Goal: Task Accomplishment & Management: Manage account settings

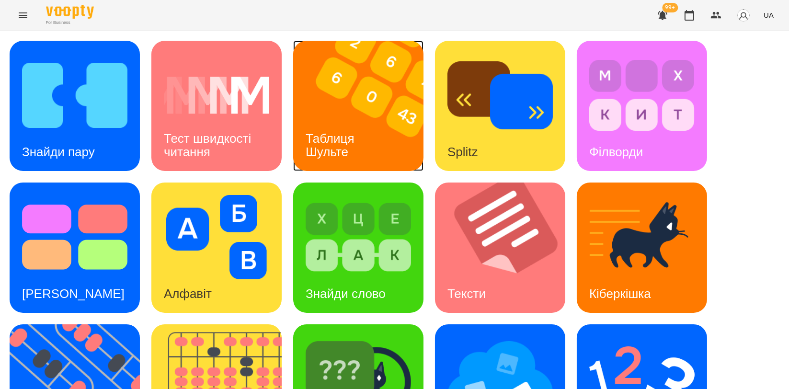
click at [376, 108] on img at bounding box center [364, 106] width 142 height 130
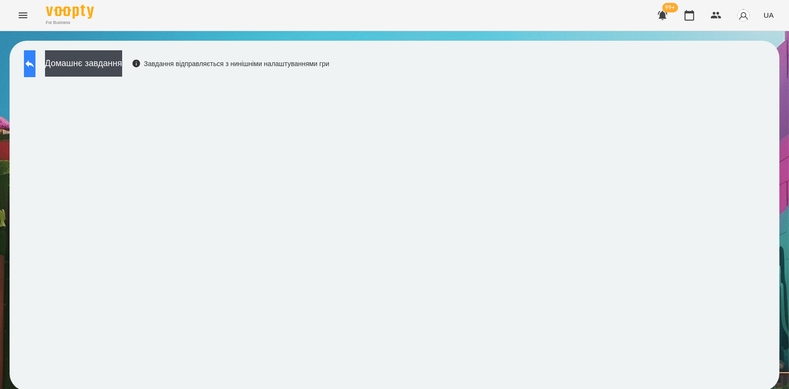
click at [34, 67] on icon at bounding box center [30, 64] width 12 height 12
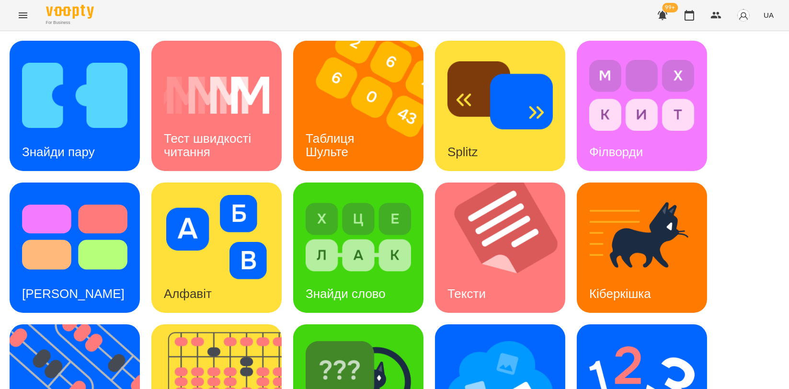
scroll to position [217, 0]
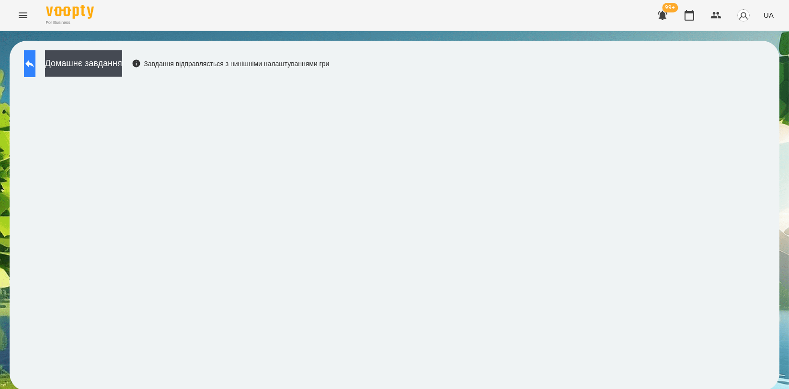
click at [35, 51] on button at bounding box center [30, 63] width 12 height 27
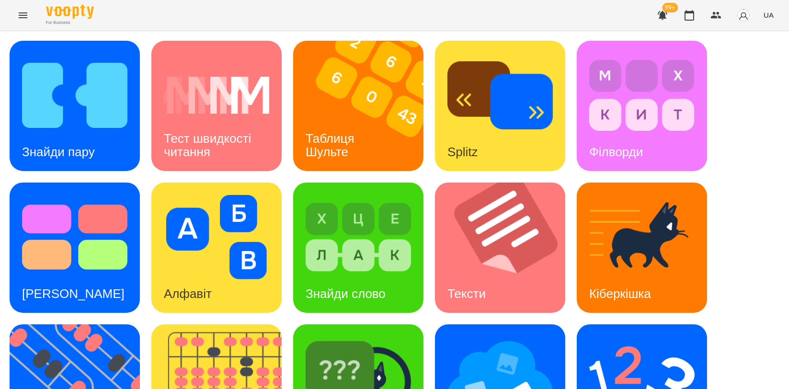
scroll to position [217, 0]
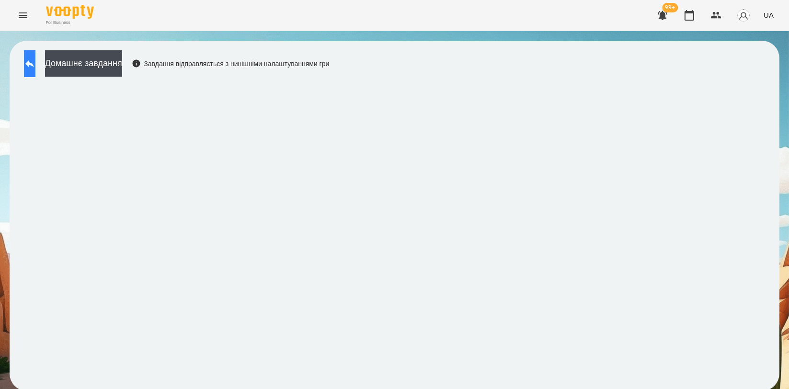
click at [27, 61] on button at bounding box center [30, 63] width 12 height 27
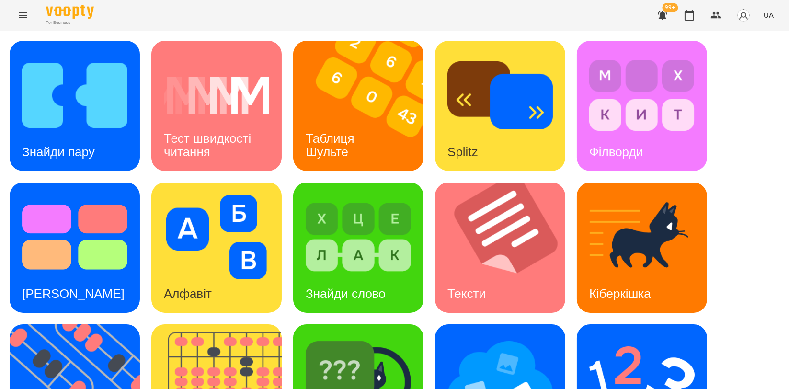
scroll to position [106, 0]
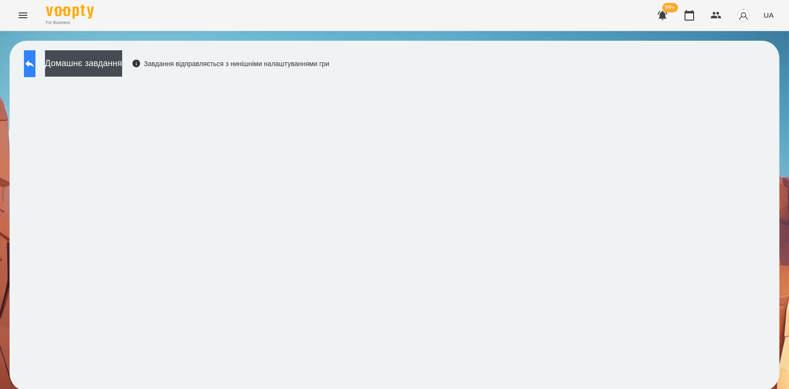
click at [26, 61] on button at bounding box center [30, 63] width 12 height 27
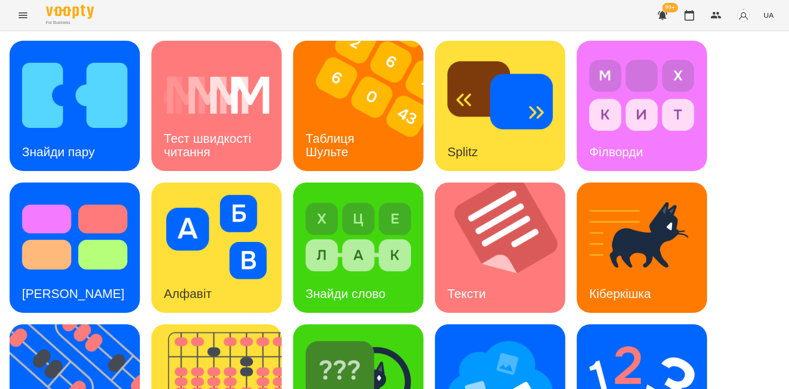
click at [741, 84] on div "Знайди пару Тест швидкості читання Таблиця [PERSON_NAME] Splitz Філворди Тест С…" at bounding box center [395, 319] width 770 height 556
click at [80, 133] on div "Знайди пару" at bounding box center [59, 152] width 98 height 38
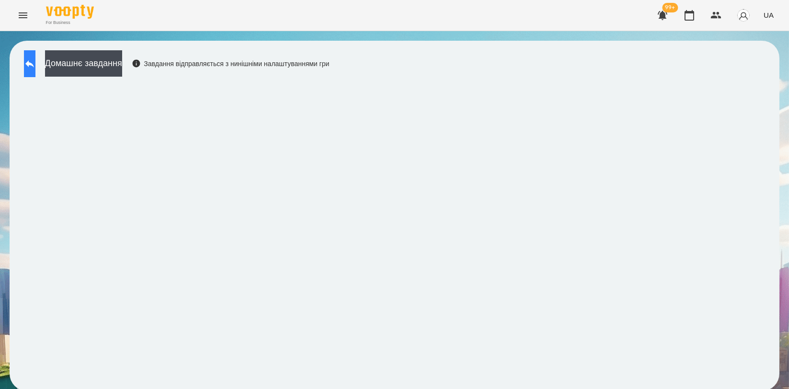
click at [35, 66] on icon at bounding box center [30, 64] width 12 height 12
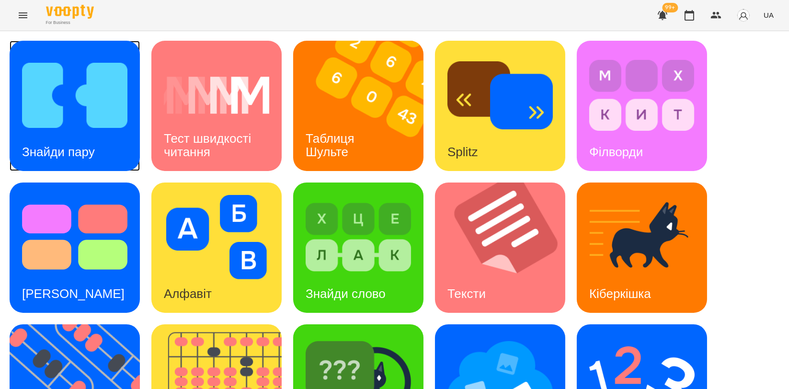
click at [67, 137] on div "Знайди пару" at bounding box center [59, 152] width 98 height 38
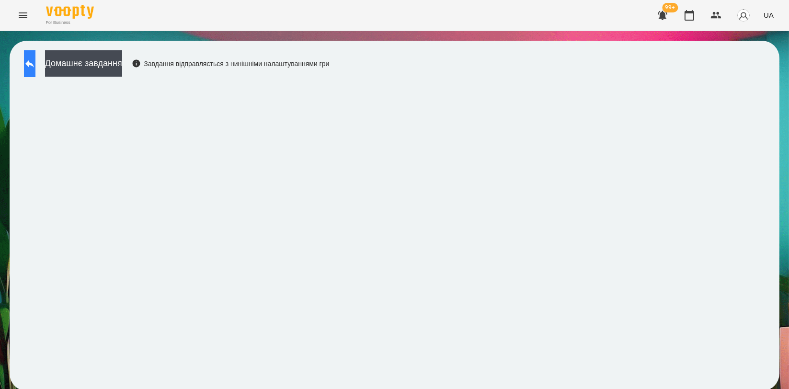
click at [34, 63] on icon at bounding box center [29, 63] width 9 height 7
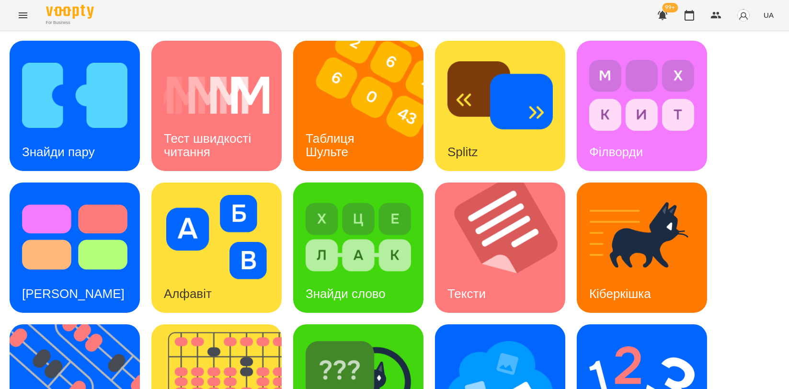
scroll to position [213, 0]
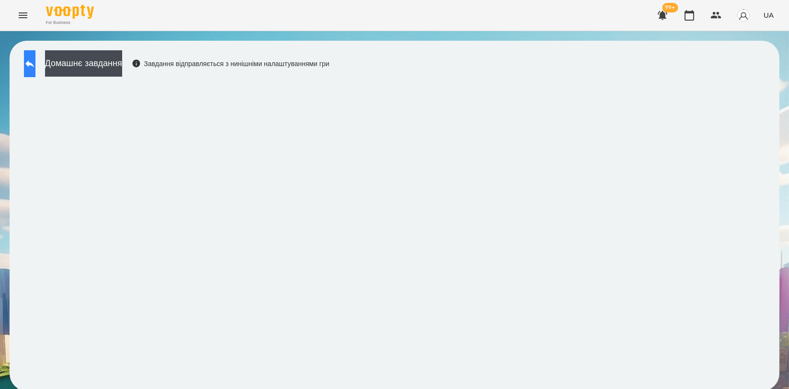
click at [30, 60] on button at bounding box center [30, 63] width 12 height 27
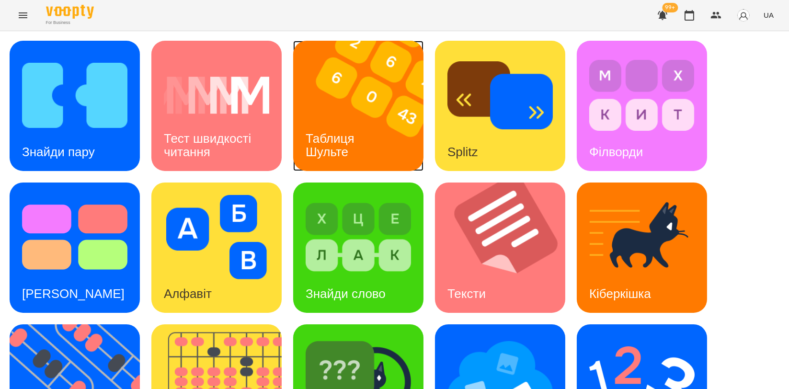
click at [315, 121] on div "Таблиця Шульте" at bounding box center [331, 145] width 77 height 51
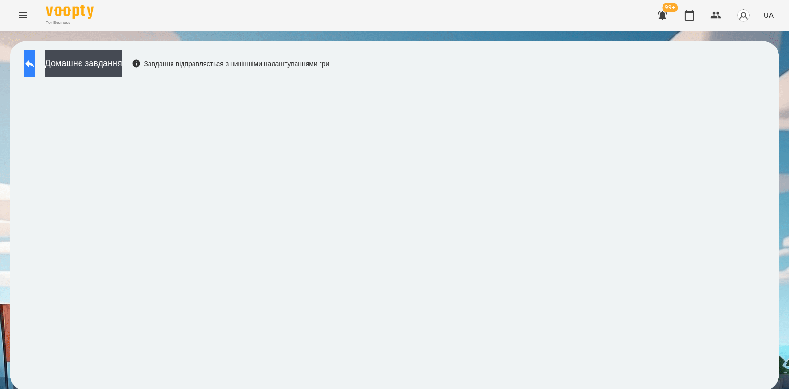
click at [34, 76] on button at bounding box center [30, 63] width 12 height 27
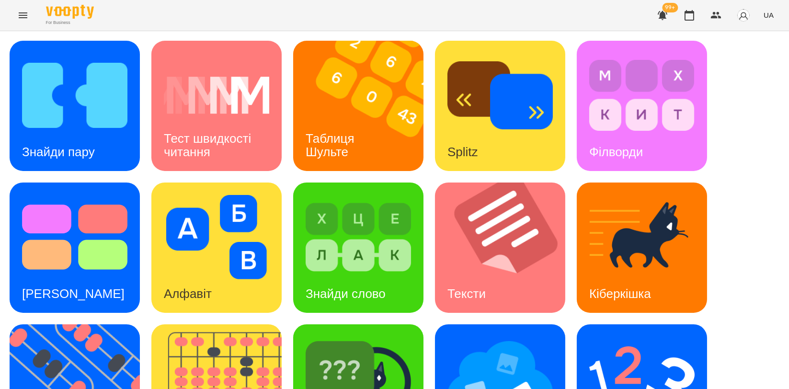
scroll to position [213, 0]
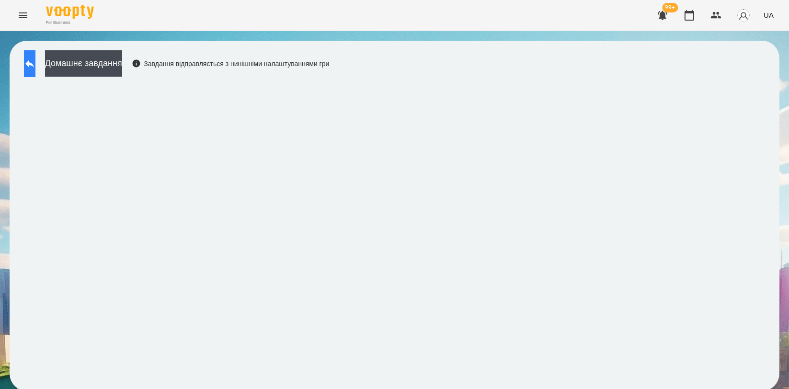
click at [28, 57] on button at bounding box center [30, 63] width 12 height 27
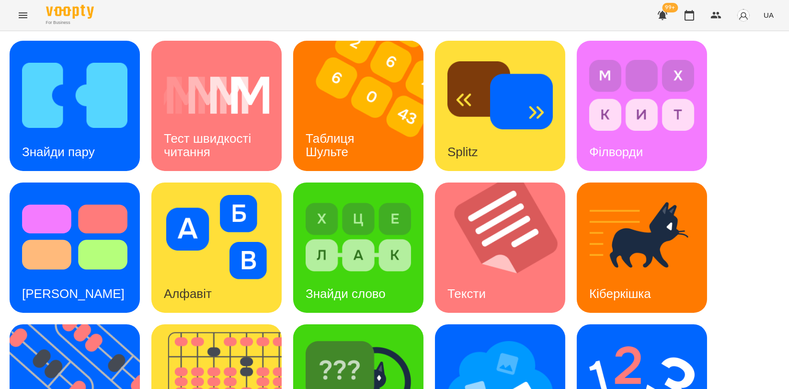
scroll to position [217, 0]
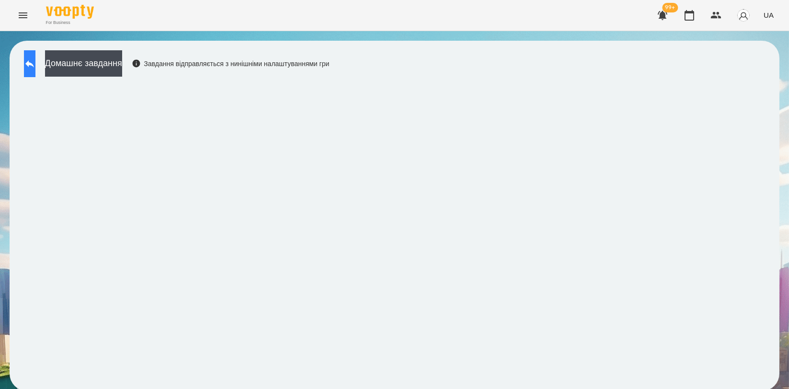
click at [35, 68] on button at bounding box center [30, 63] width 12 height 27
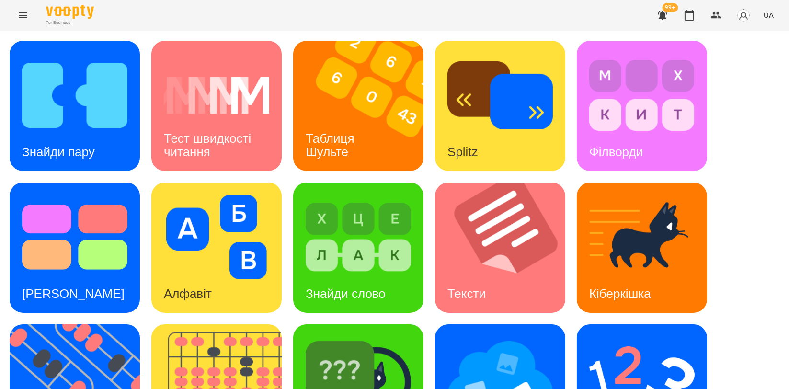
scroll to position [213, 0]
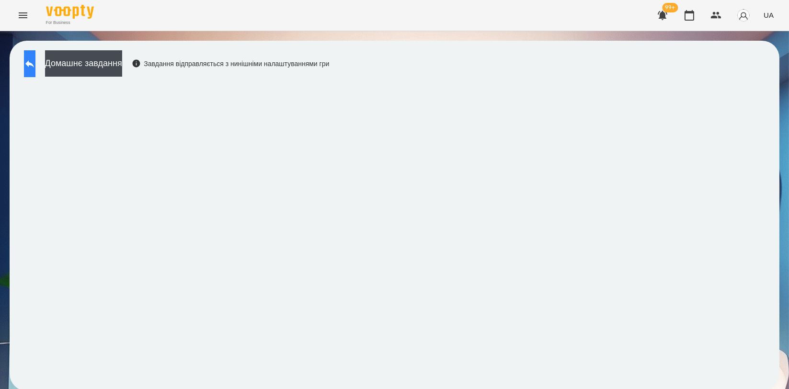
click at [35, 64] on icon at bounding box center [30, 64] width 12 height 12
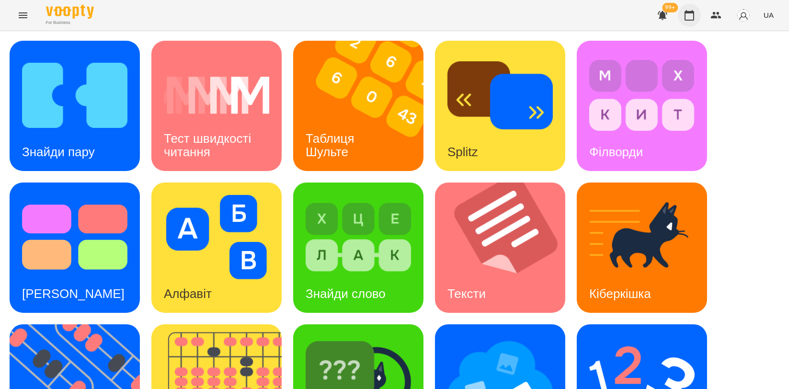
click at [689, 17] on icon "button" at bounding box center [690, 16] width 12 height 12
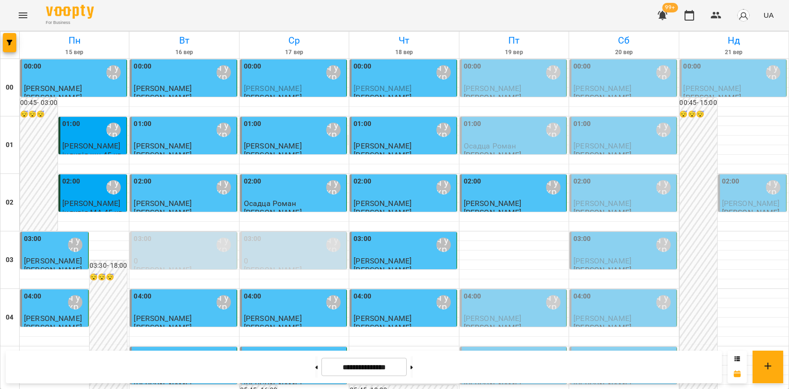
scroll to position [479, 0]
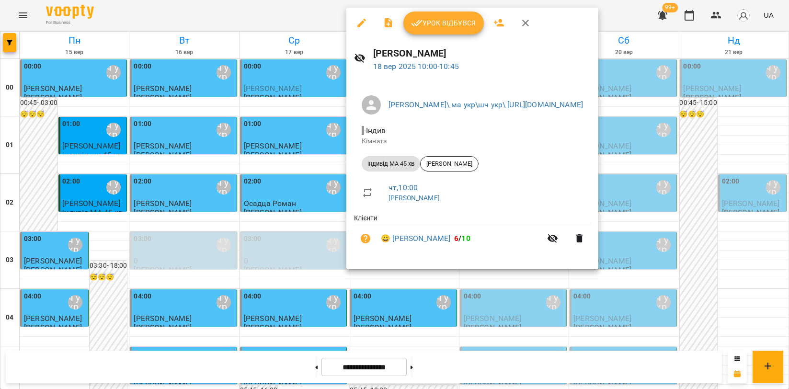
click at [447, 28] on span "Урок відбувся" at bounding box center [443, 23] width 65 height 12
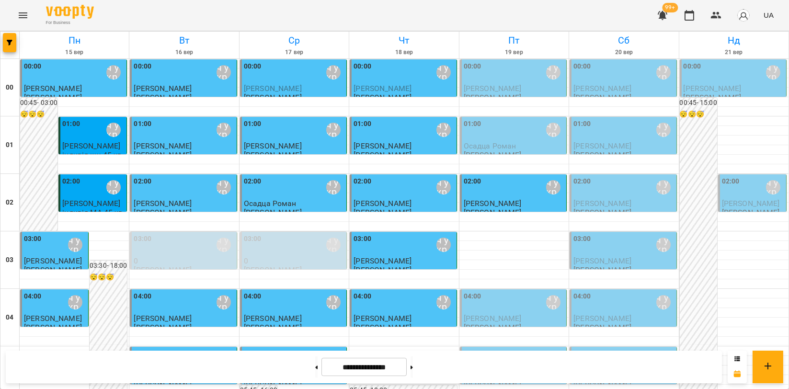
scroll to position [905, 0]
